Goal: Information Seeking & Learning: Learn about a topic

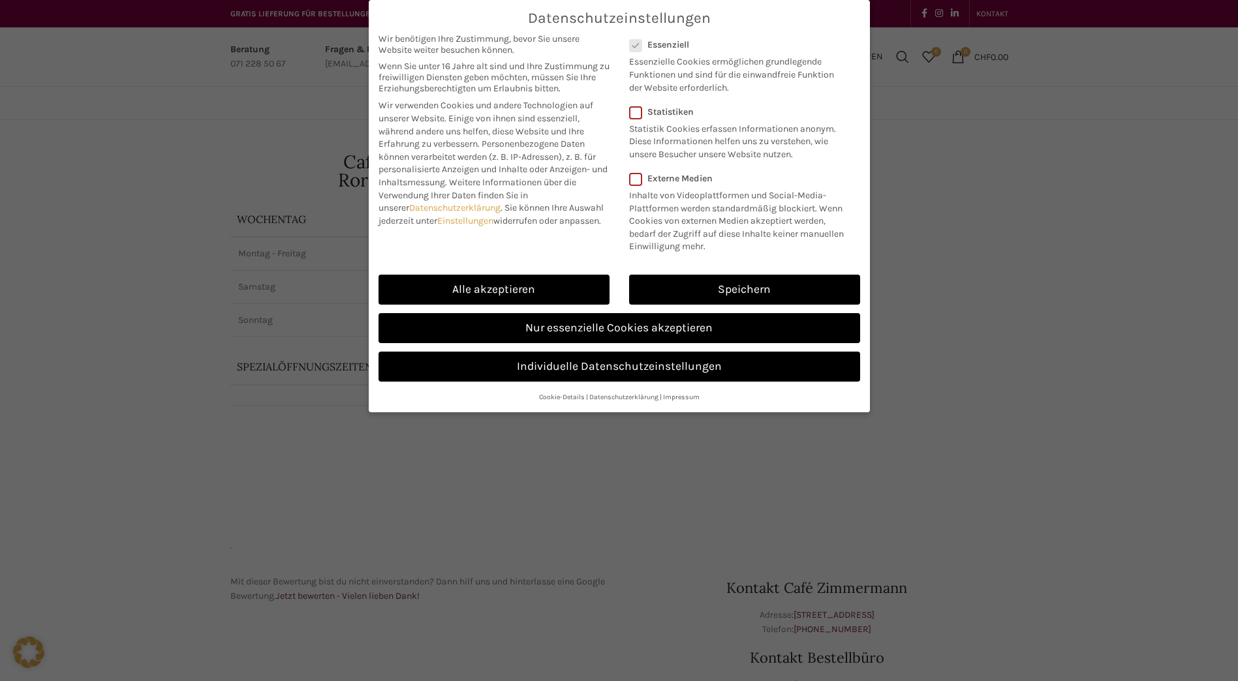
scroll to position [609, 0]
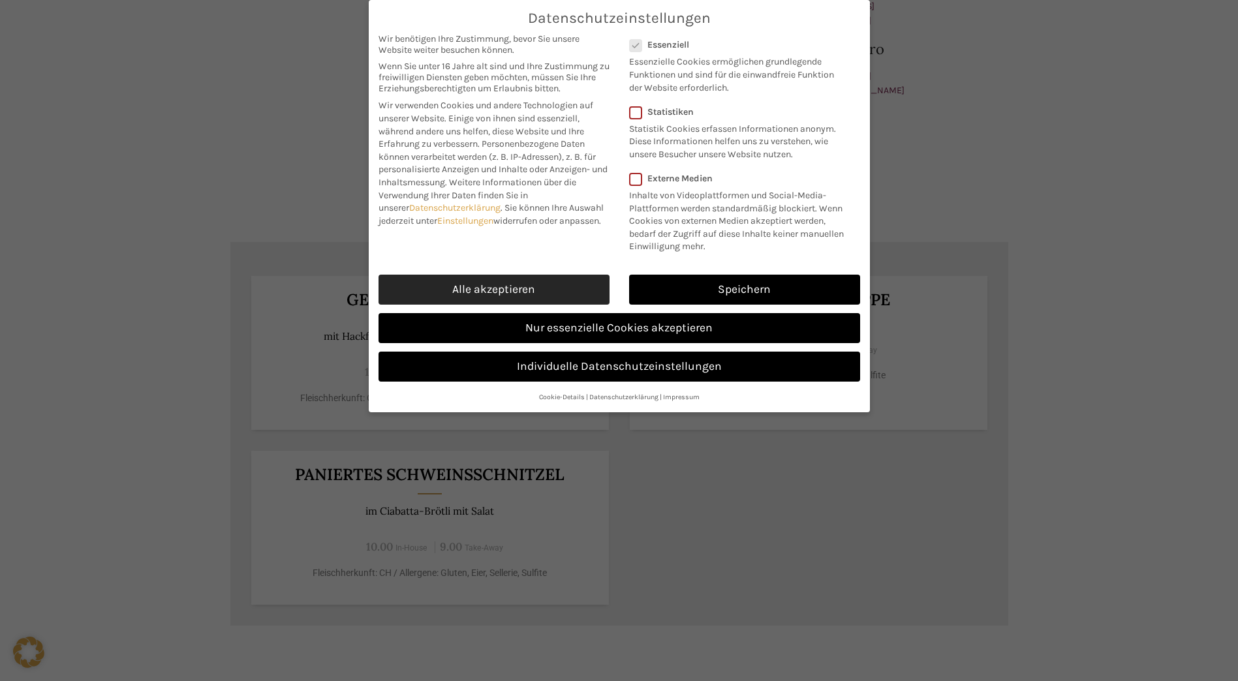
click at [535, 284] on link "Alle akzeptieren" at bounding box center [494, 290] width 231 height 30
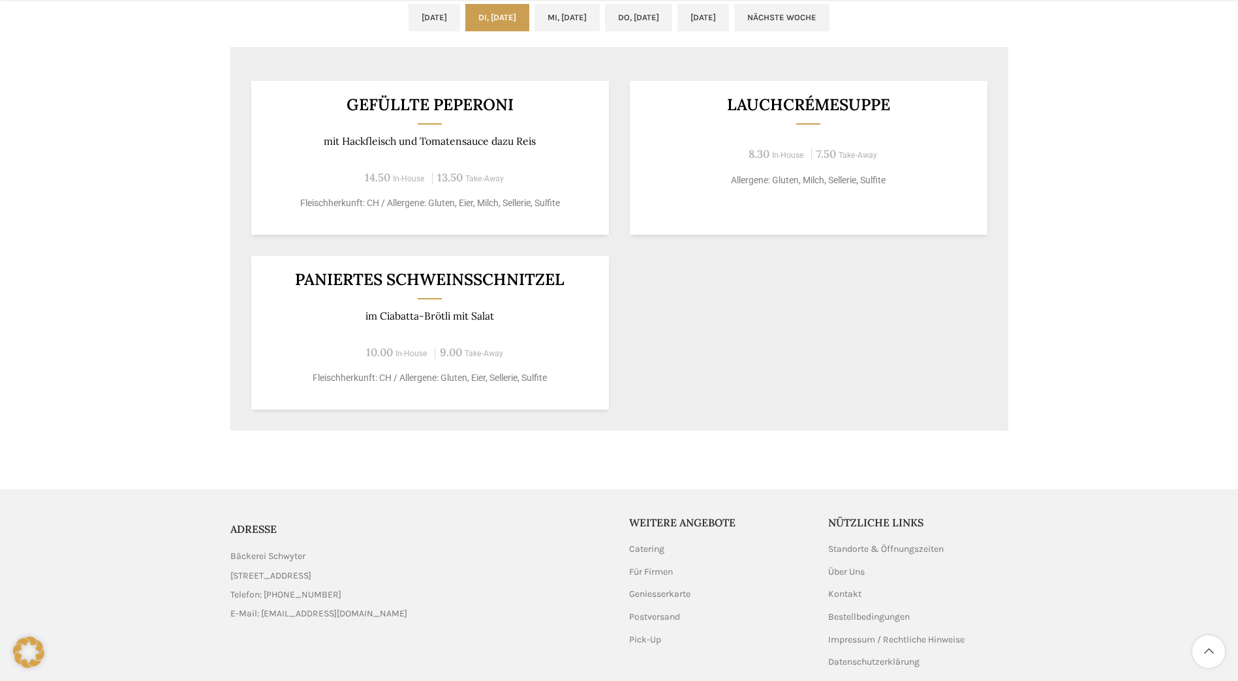
scroll to position [914, 0]
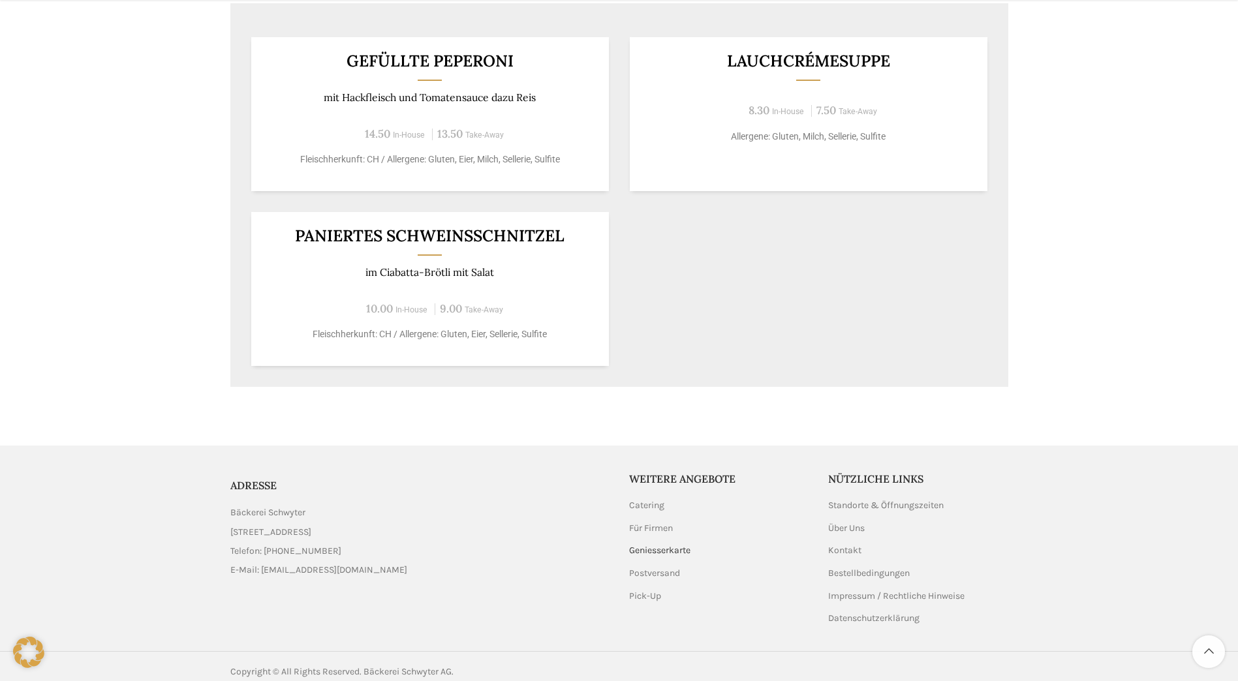
click at [653, 548] on link "Geniesserkarte" at bounding box center [660, 550] width 63 height 13
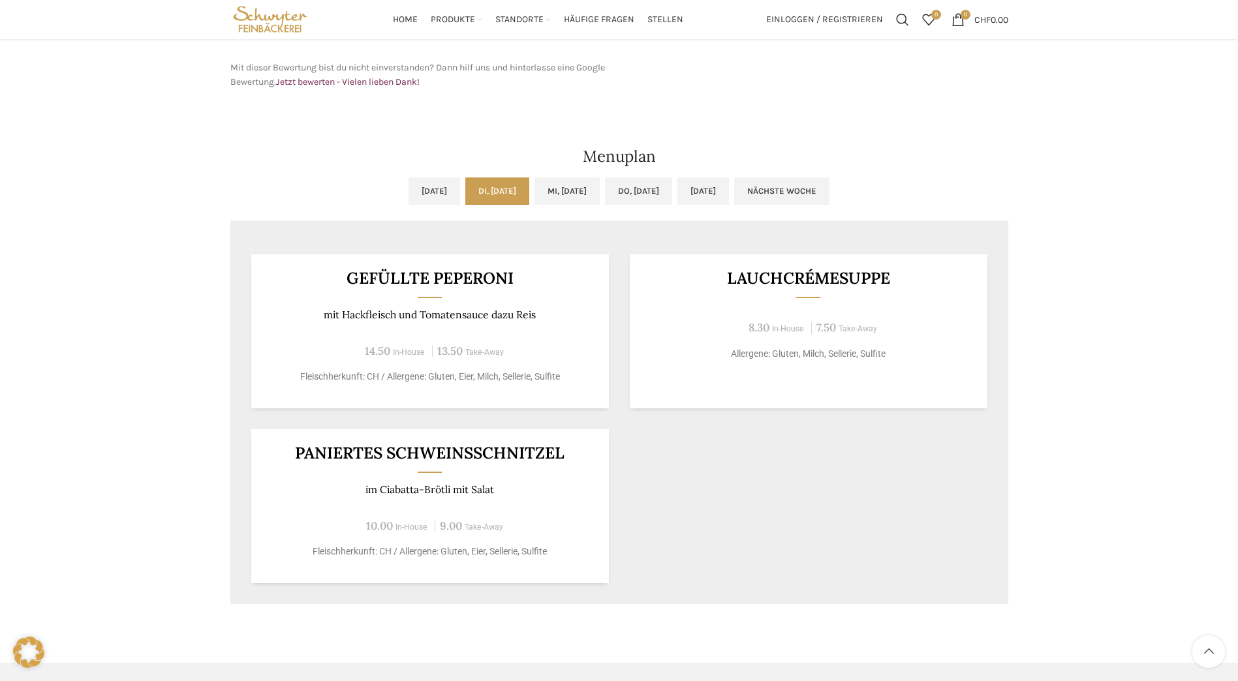
scroll to position [653, 0]
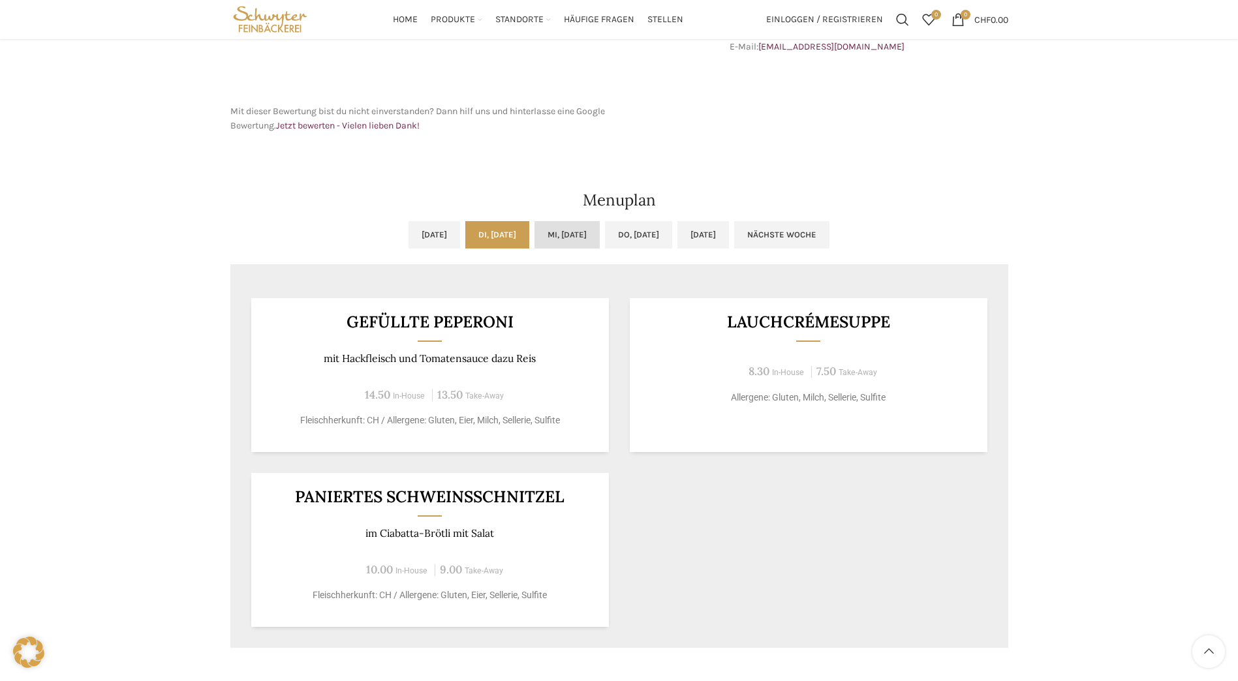
click at [575, 235] on link "Mi, [DATE]" at bounding box center [567, 234] width 65 height 27
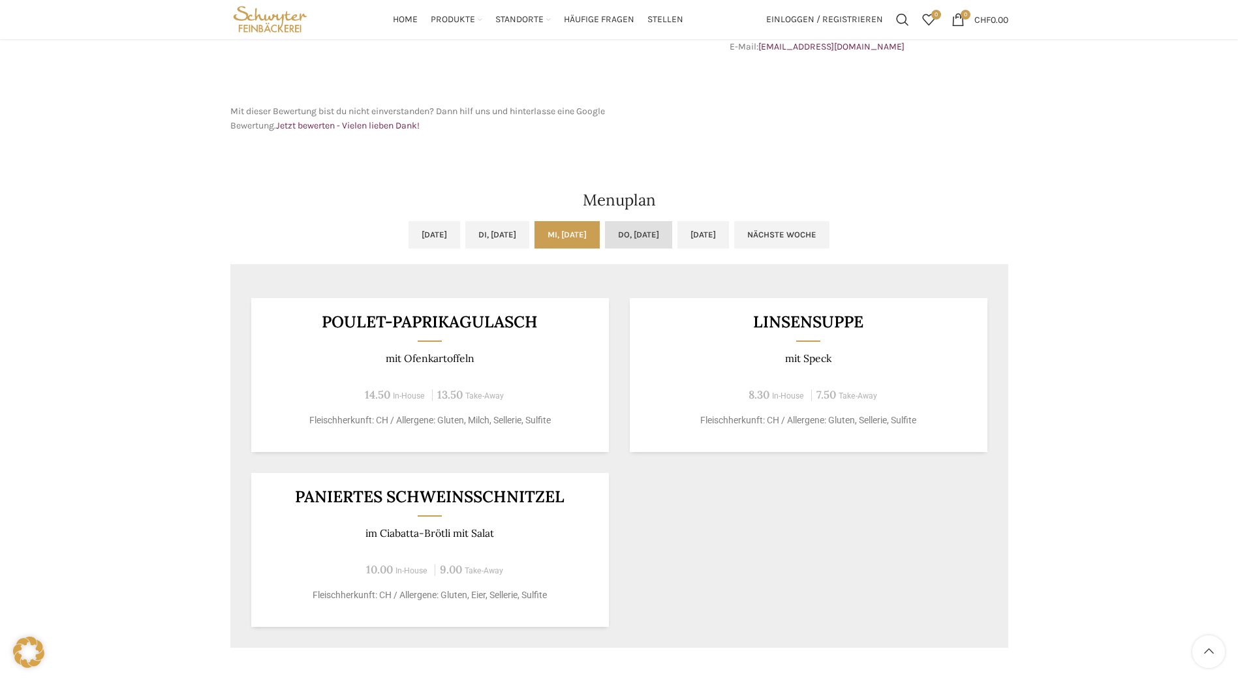
click at [631, 240] on link "Do, [DATE]" at bounding box center [638, 234] width 67 height 27
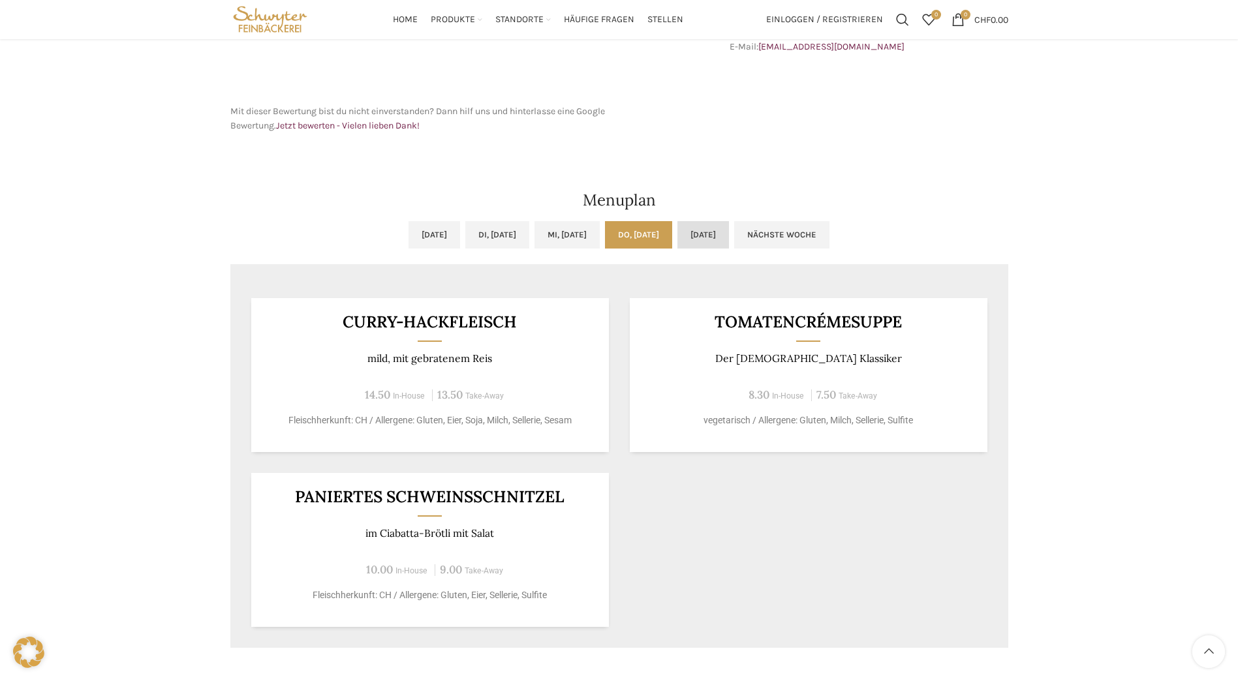
click at [729, 236] on link "[DATE]" at bounding box center [704, 234] width 52 height 27
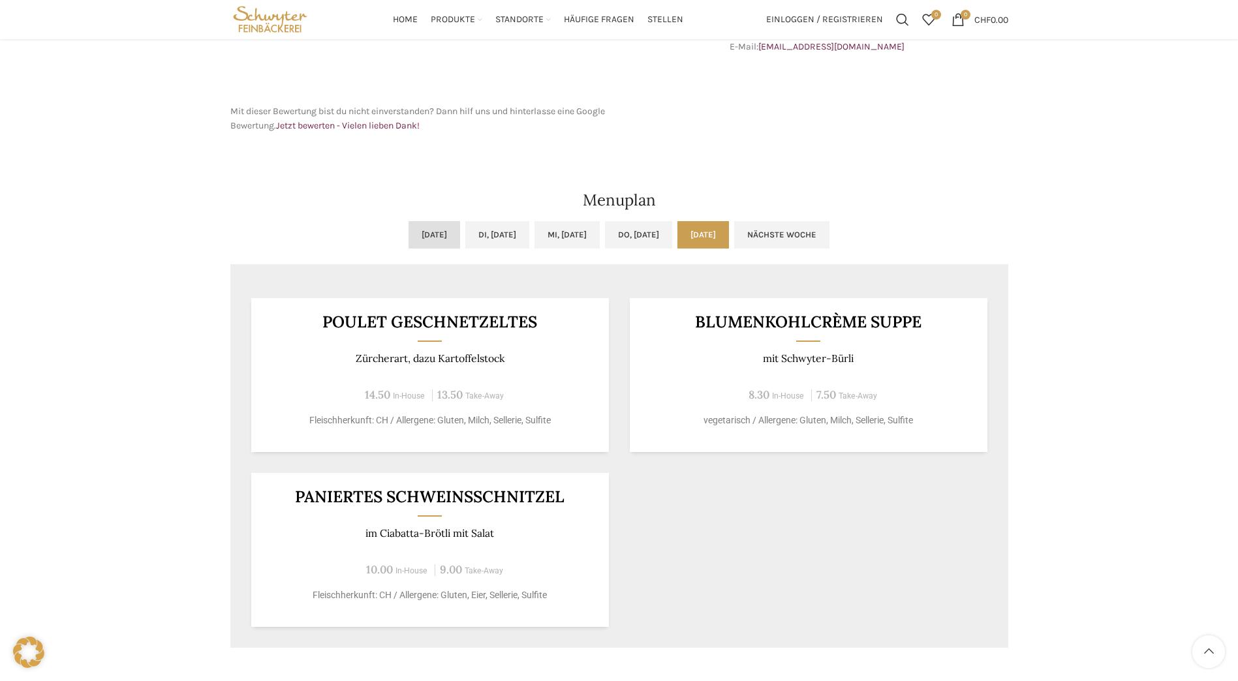
click at [409, 236] on link "[DATE]" at bounding box center [435, 234] width 52 height 27
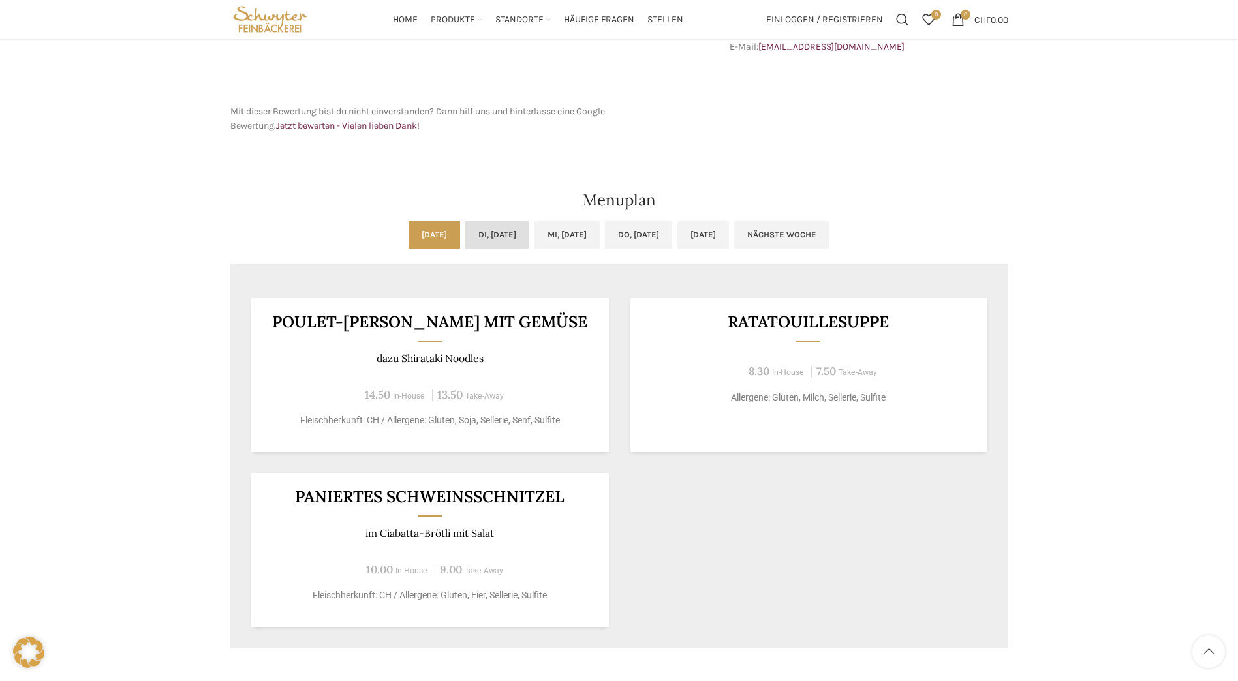
click at [468, 238] on link "Di, [DATE]" at bounding box center [497, 234] width 64 height 27
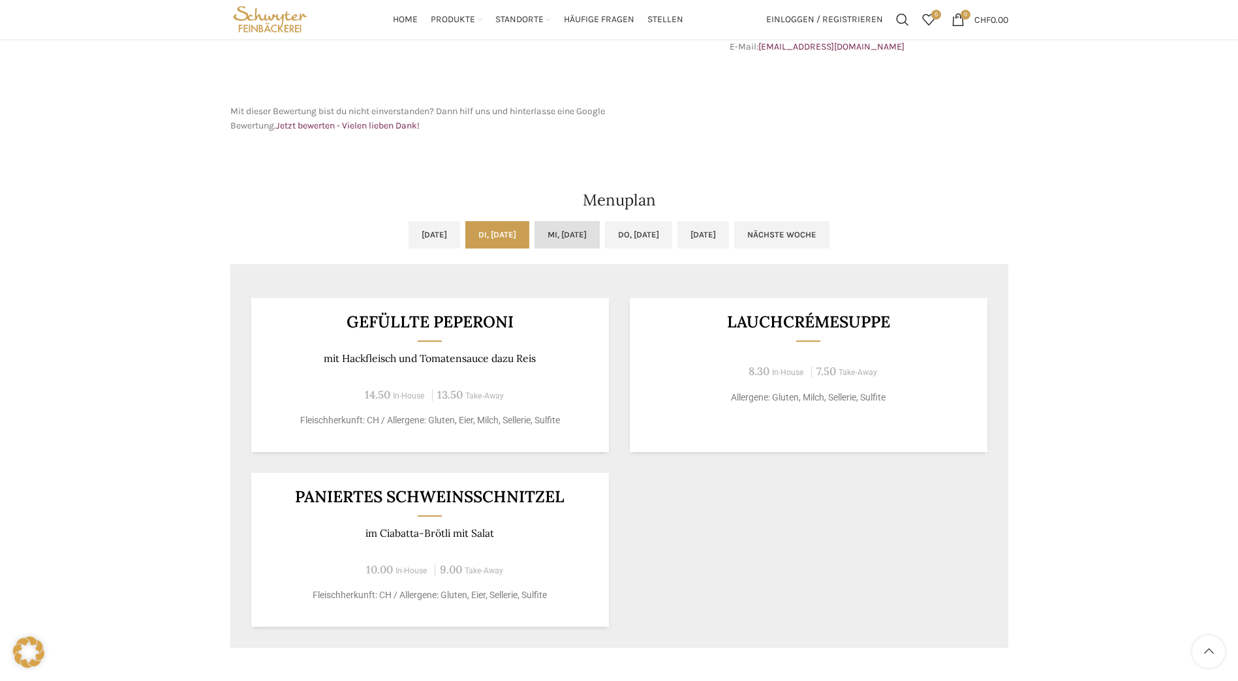
click at [576, 242] on link "Mi, [DATE]" at bounding box center [567, 234] width 65 height 27
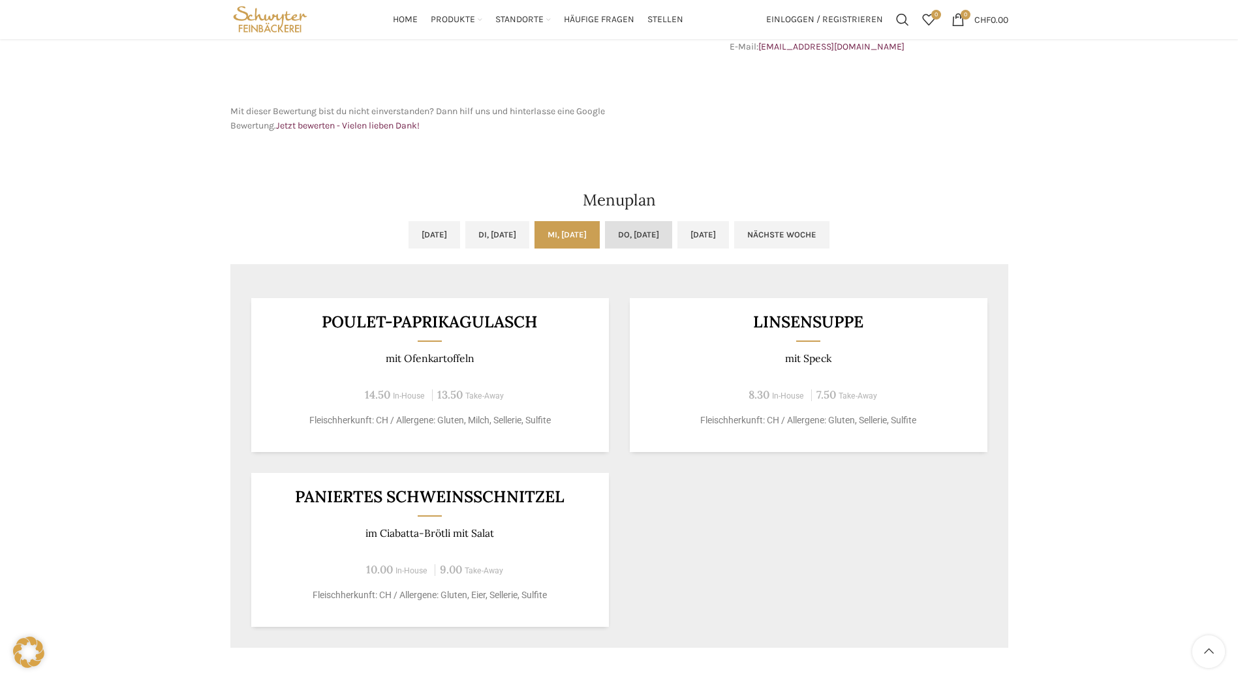
click at [639, 242] on link "Do, [DATE]" at bounding box center [638, 234] width 67 height 27
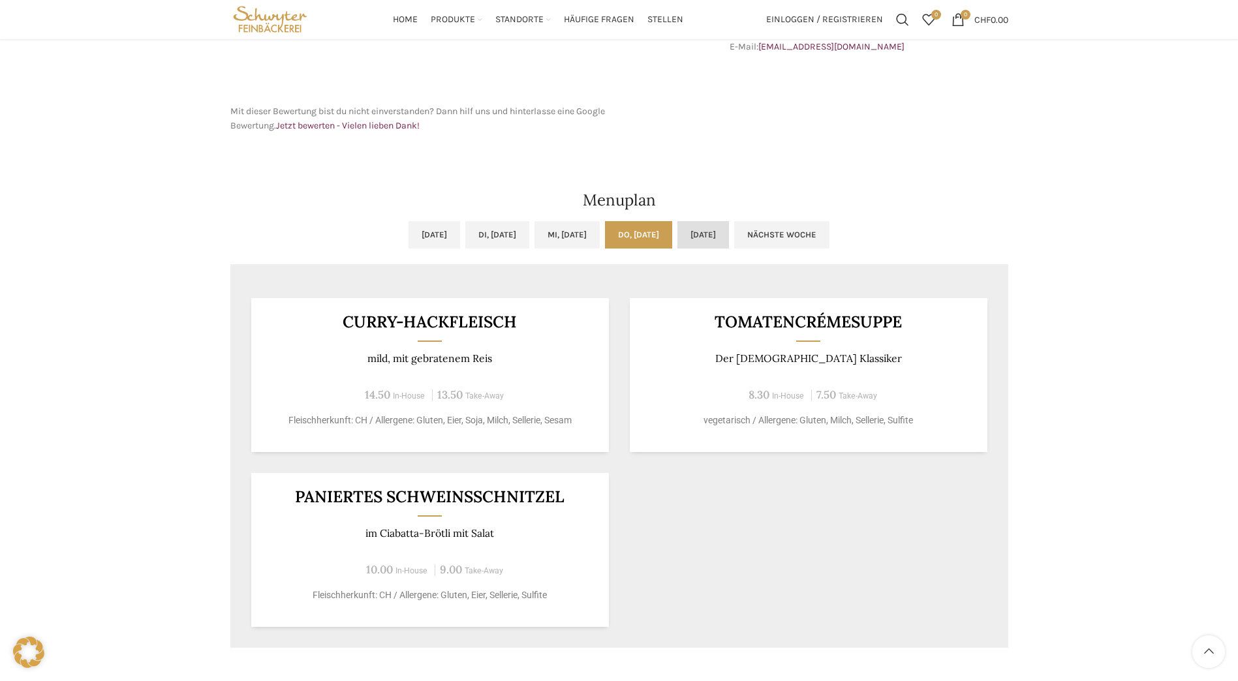
click at [724, 242] on link "[DATE]" at bounding box center [704, 234] width 52 height 27
